Goal: Information Seeking & Learning: Learn about a topic

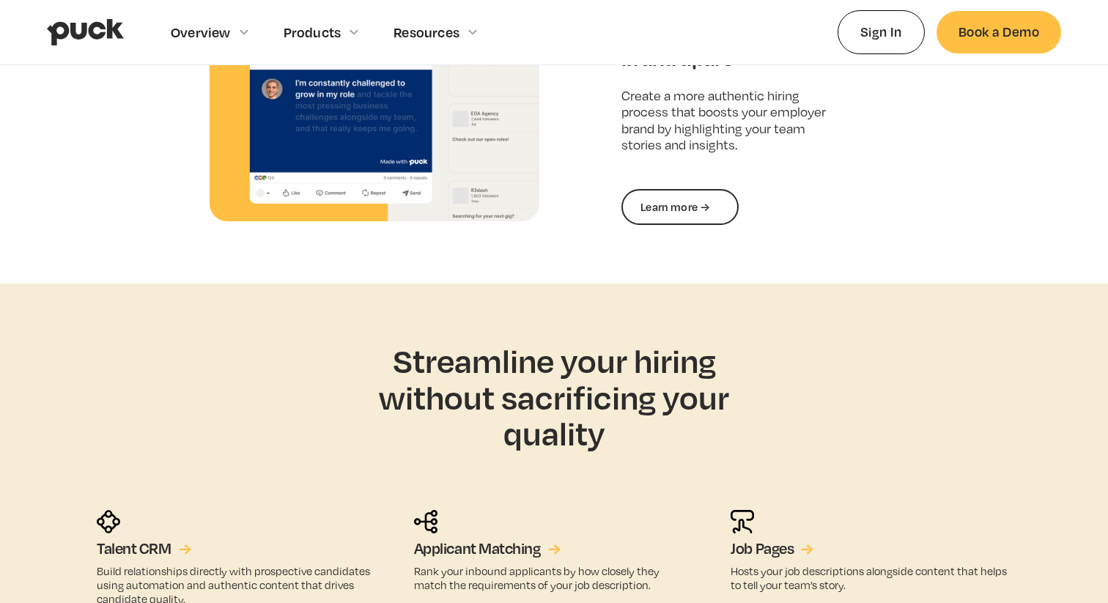
scroll to position [2183, 0]
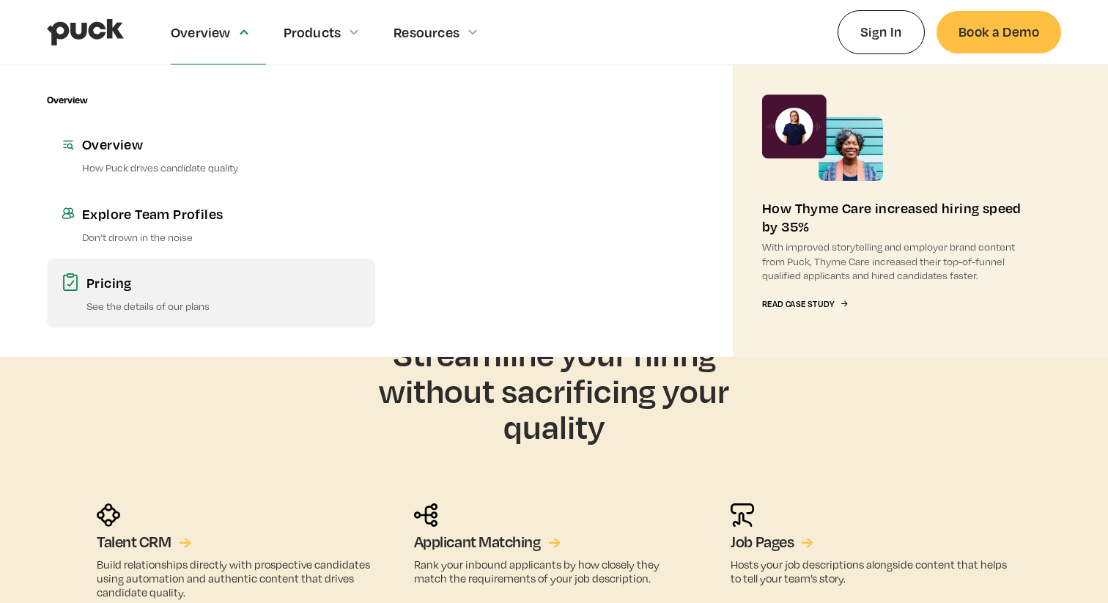
click at [128, 289] on div "Pricing" at bounding box center [223, 282] width 274 height 18
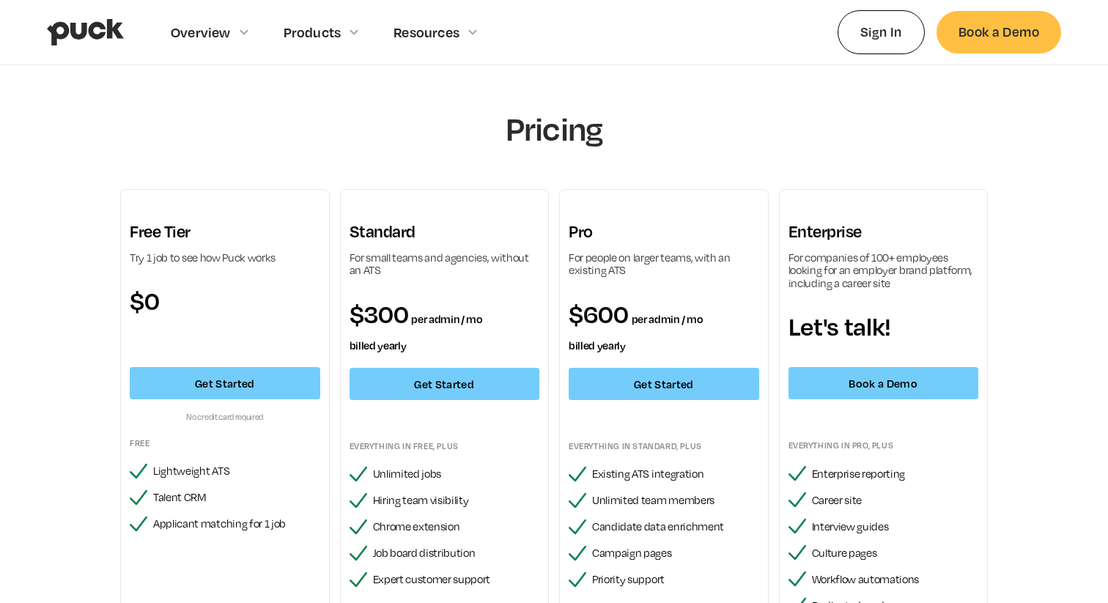
scroll to position [27, 0]
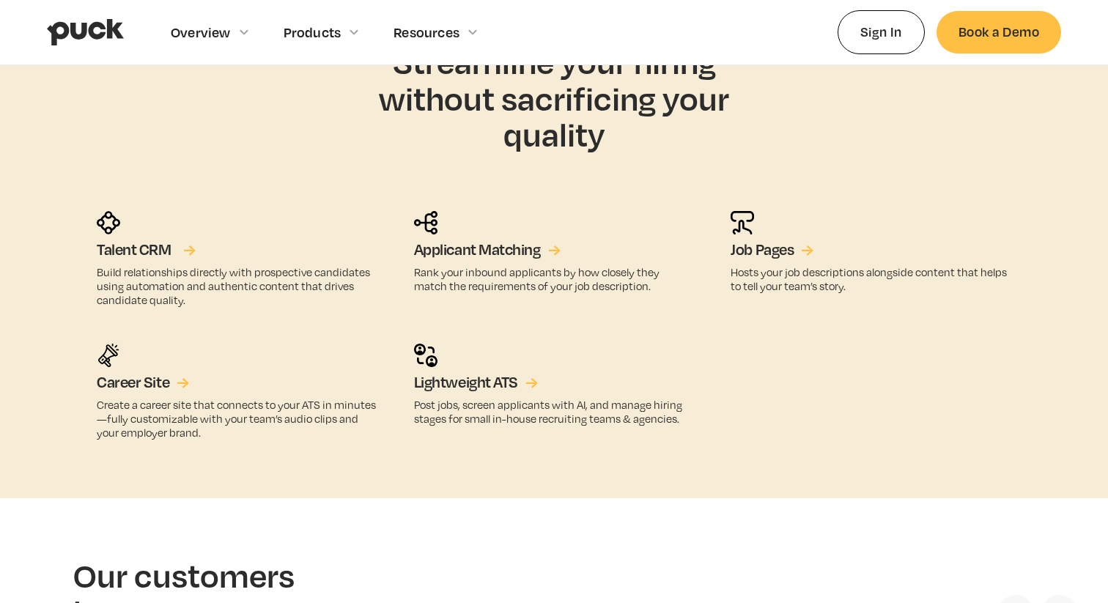
scroll to position [2487, 0]
